Goal: Task Accomplishment & Management: Use online tool/utility

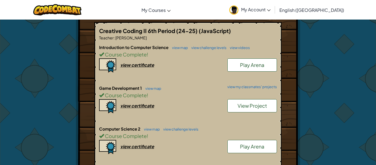
scroll to position [113, 0]
click at [158, 86] on link "view map" at bounding box center [152, 88] width 19 height 4
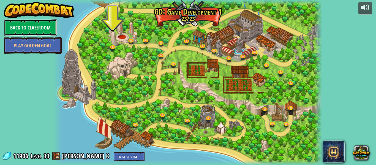
click at [30, 27] on link "Back to Classroom" at bounding box center [30, 27] width 53 height 17
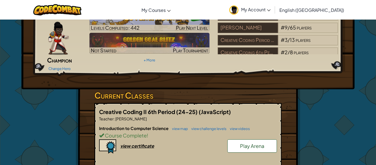
scroll to position [70, 0]
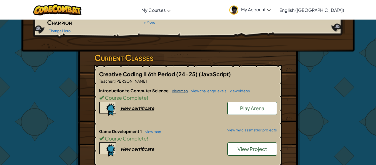
click at [183, 89] on link "view map" at bounding box center [178, 91] width 19 height 4
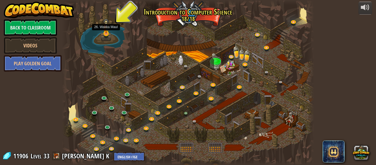
click at [106, 33] on img at bounding box center [106, 26] width 6 height 15
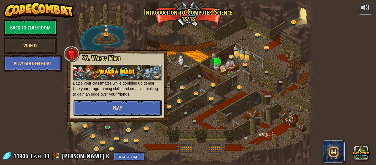
click at [144, 110] on button "Play" at bounding box center [117, 108] width 89 height 17
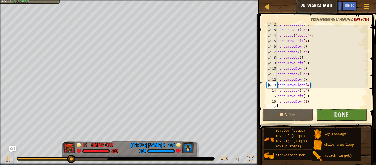
scroll to position [9, 0]
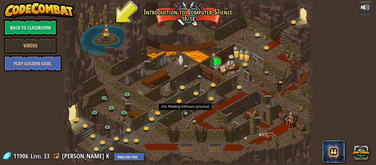
click at [186, 116] on link at bounding box center [187, 115] width 11 height 11
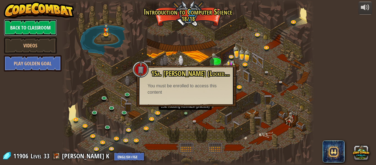
click at [53, 32] on link "Back to Classroom" at bounding box center [30, 27] width 53 height 17
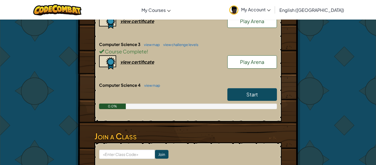
scroll to position [237, 0]
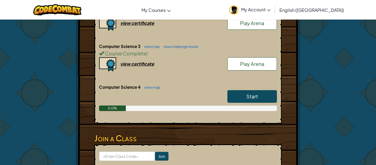
click at [257, 61] on span "Play Arena" at bounding box center [252, 64] width 24 height 6
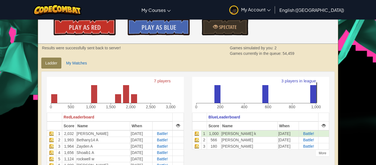
scroll to position [108, 0]
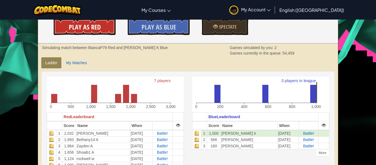
click at [85, 28] on span "Play As Red" at bounding box center [85, 27] width 32 height 9
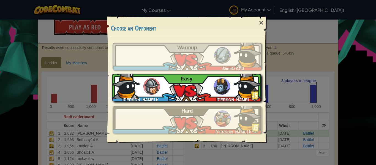
click at [167, 91] on div "[PERSON_NAME] K [PERSON_NAME] D Easy" at bounding box center [186, 88] width 149 height 28
